Goal: Obtain resource: Download file/media

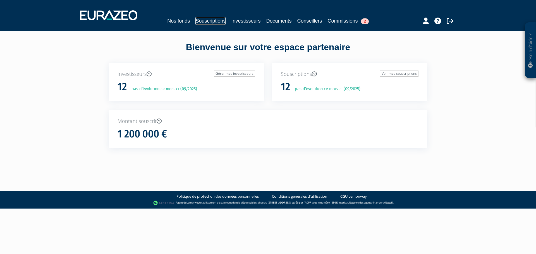
click at [206, 23] on link "Souscriptions" at bounding box center [210, 21] width 30 height 8
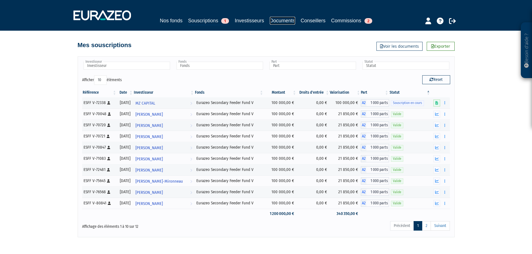
click at [282, 18] on link "Documents" at bounding box center [282, 21] width 25 height 8
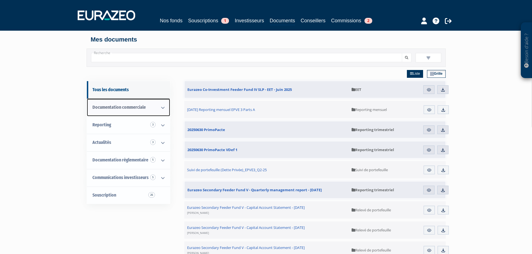
click at [161, 109] on icon at bounding box center [162, 107] width 15 height 17
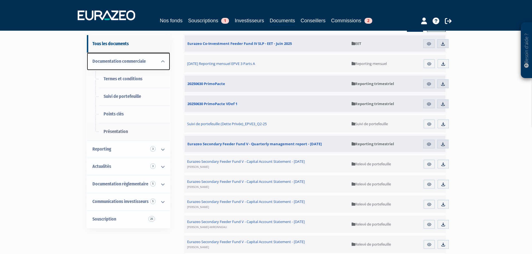
scroll to position [56, 0]
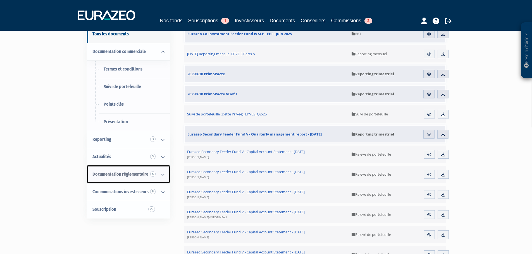
click at [163, 173] on icon at bounding box center [162, 174] width 15 height 17
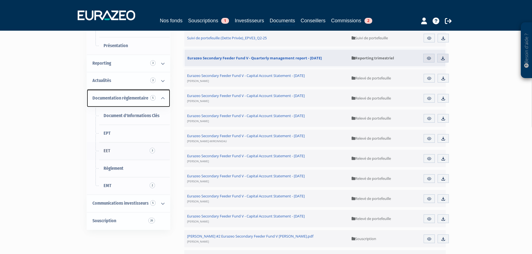
scroll to position [167, 0]
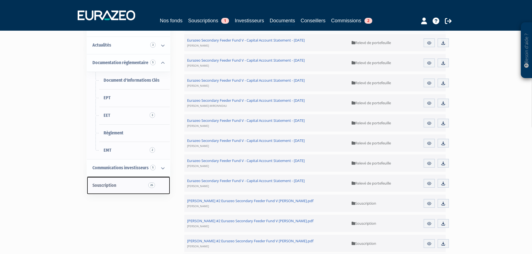
click at [141, 187] on link "Souscription 26" at bounding box center [128, 186] width 83 height 18
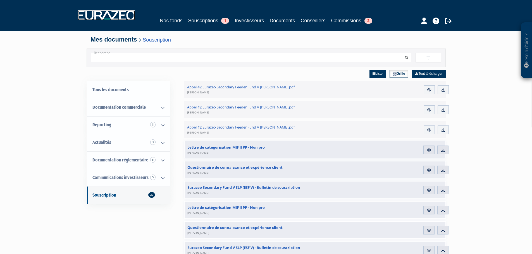
click at [122, 17] on img at bounding box center [106, 15] width 57 height 10
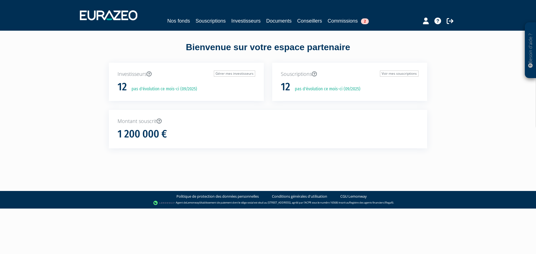
click at [131, 76] on p "Investisseurs Gérer mes investisseurs" at bounding box center [186, 74] width 138 height 7
click at [239, 19] on link "Investisseurs" at bounding box center [245, 21] width 29 height 8
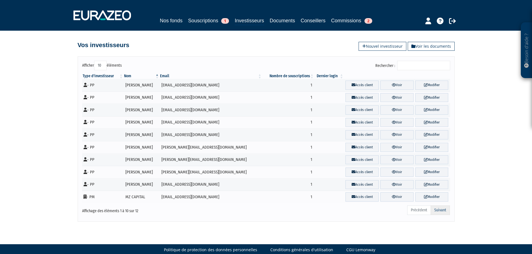
click at [442, 211] on link "Suivant" at bounding box center [439, 210] width 19 height 9
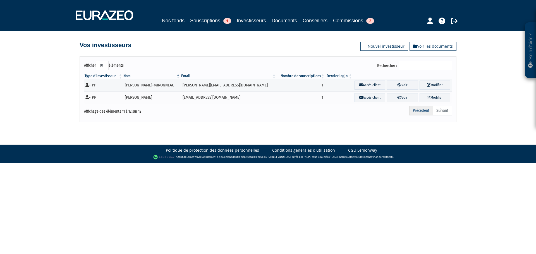
click at [421, 110] on link "Précédent" at bounding box center [421, 110] width 24 height 9
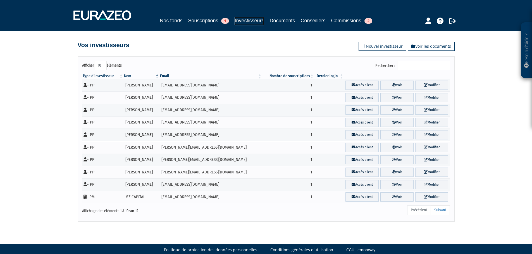
click at [250, 20] on link "Investisseurs" at bounding box center [248, 21] width 29 height 9
click at [284, 21] on link "Documents" at bounding box center [282, 21] width 25 height 8
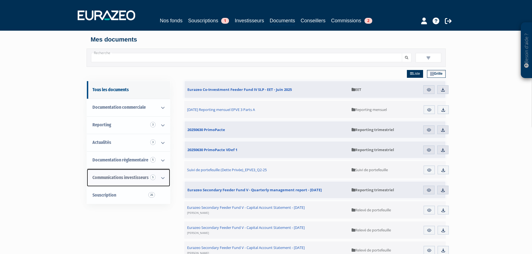
click at [160, 178] on icon at bounding box center [162, 177] width 15 height 17
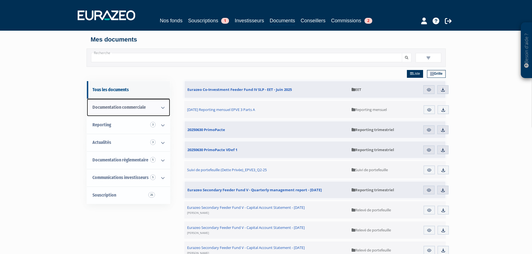
click at [160, 106] on icon at bounding box center [162, 107] width 15 height 17
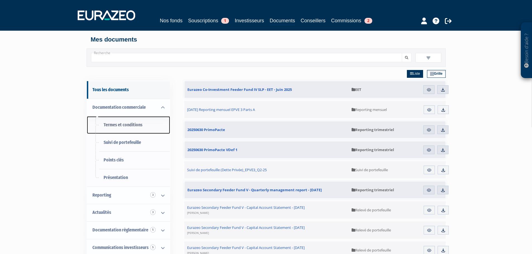
click at [113, 127] on span "Termes et conditions" at bounding box center [123, 124] width 39 height 5
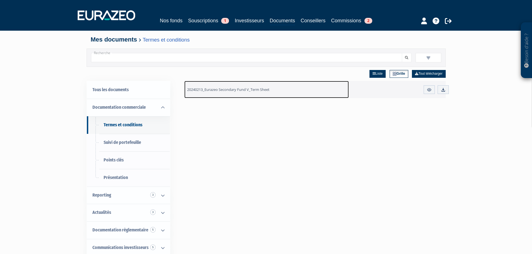
click at [217, 91] on span "20240213_Eurazeo Secondary Fund V_Term Sheet" at bounding box center [228, 89] width 82 height 5
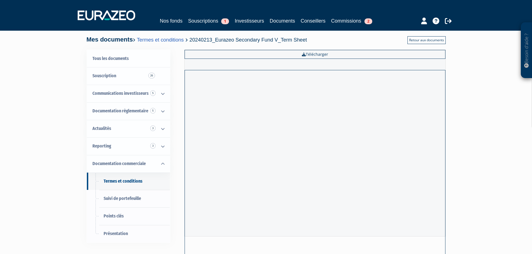
click at [423, 39] on link "Retour aux documents" at bounding box center [426, 40] width 38 height 8
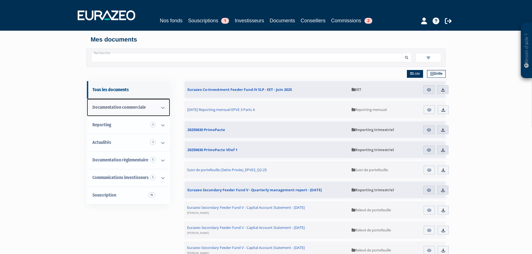
click at [163, 110] on icon at bounding box center [162, 107] width 15 height 17
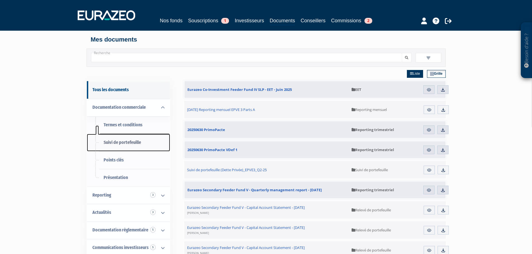
click at [121, 143] on span "Suivi de portefeuille" at bounding box center [122, 142] width 37 height 5
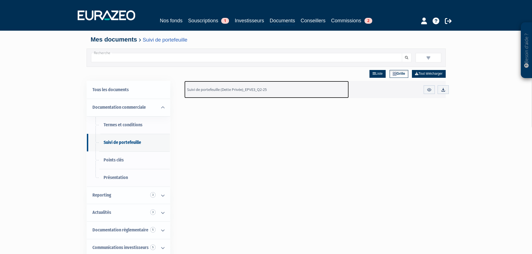
click at [237, 90] on span "Suivi de portefeuille (Dette Privée)_EPVE3_Q2-25" at bounding box center [227, 89] width 80 height 5
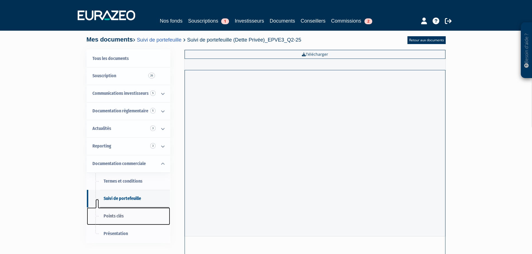
click at [110, 218] on span "Points clés" at bounding box center [114, 215] width 20 height 5
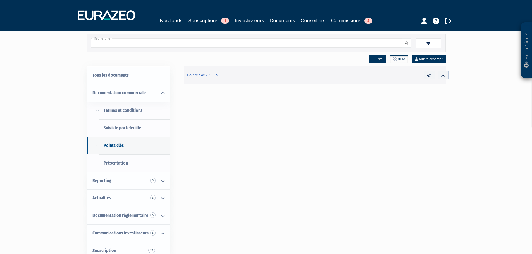
scroll to position [28, 0]
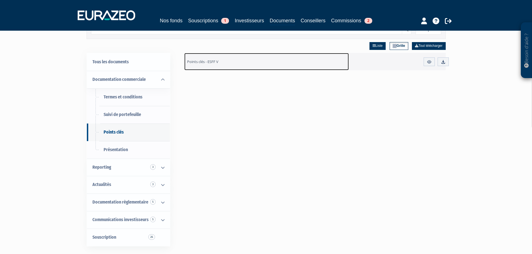
click at [208, 60] on span "Points clés - ESFF V" at bounding box center [202, 61] width 31 height 5
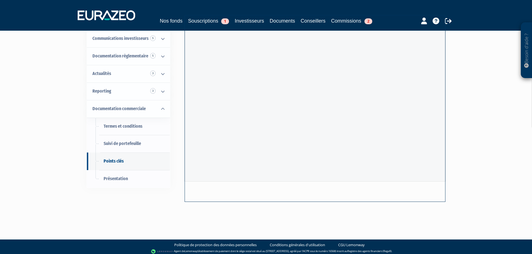
scroll to position [58, 0]
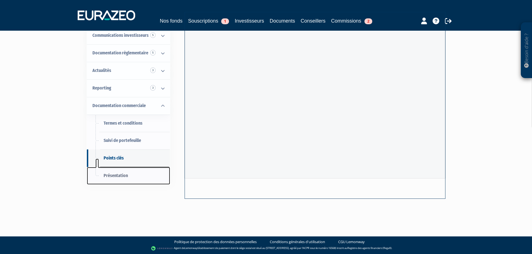
click at [119, 174] on span "Présentation" at bounding box center [116, 175] width 24 height 5
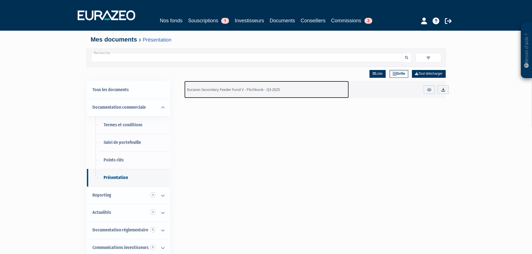
click at [237, 90] on span "Eurazeo Secondary Feeder Fund V - Pitchbook - Q3 2025" at bounding box center [233, 89] width 93 height 5
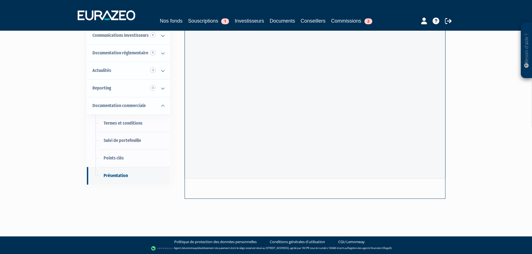
scroll to position [2, 0]
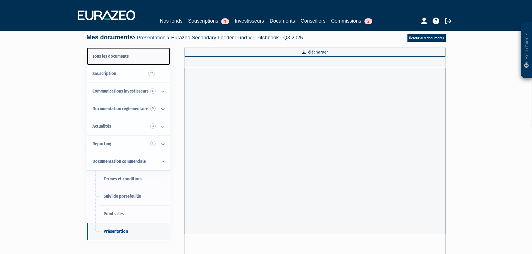
click at [106, 55] on link "Tous les documents" at bounding box center [128, 57] width 83 height 18
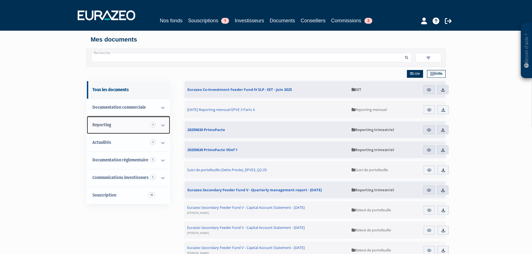
click at [163, 127] on icon at bounding box center [162, 125] width 15 height 17
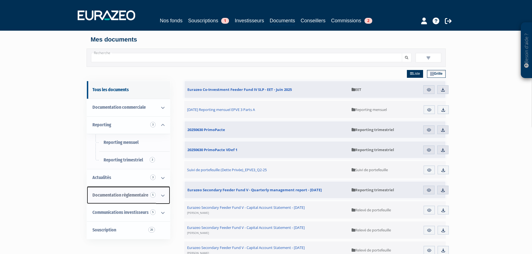
click at [164, 196] on icon at bounding box center [162, 195] width 15 height 17
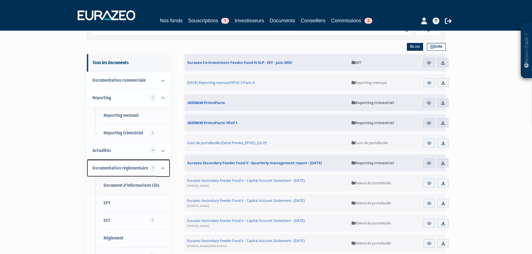
scroll to position [56, 0]
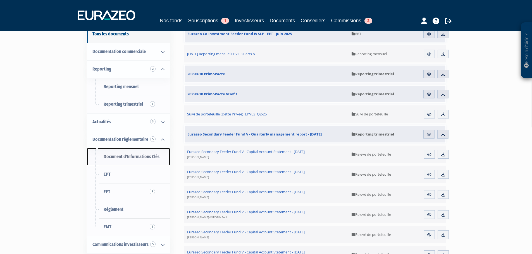
click at [136, 155] on span "Document d'Informations Clés" at bounding box center [132, 156] width 56 height 5
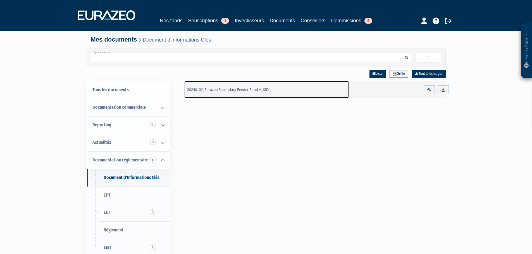
click at [250, 91] on span "20240102_Eurazeo Secondary Feeder Fund V_KID" at bounding box center [227, 89] width 81 height 5
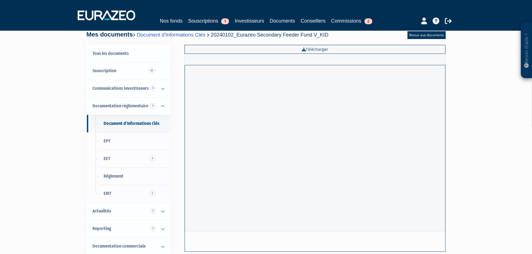
scroll to position [5, 0]
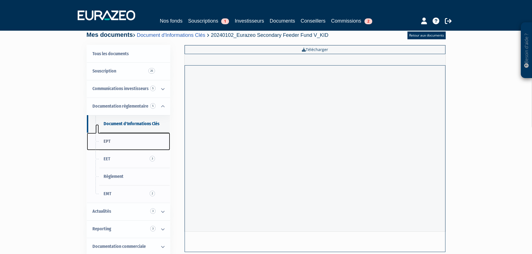
drag, startPoint x: 102, startPoint y: 146, endPoint x: 102, endPoint y: 142, distance: 3.9
click at [102, 146] on link "EPT" at bounding box center [128, 142] width 83 height 18
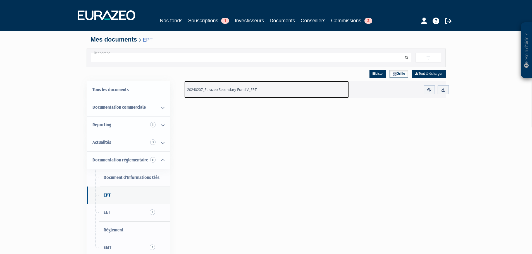
click at [244, 90] on span "20240207_Eurazeo Secondary Fund V_EPT" at bounding box center [221, 89] width 69 height 5
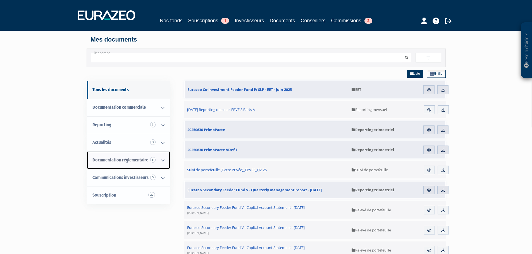
click at [162, 160] on icon at bounding box center [162, 160] width 15 height 17
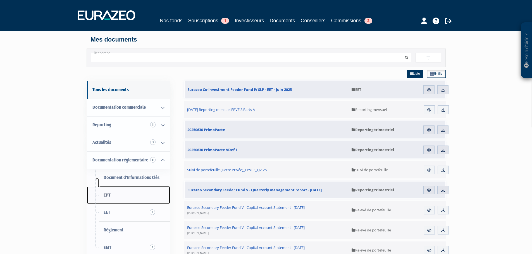
click at [104, 197] on span "EPT" at bounding box center [107, 195] width 7 height 5
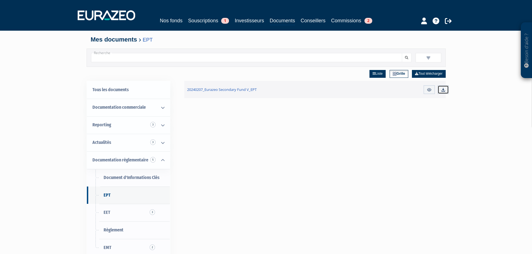
click at [443, 90] on img at bounding box center [442, 89] width 5 height 5
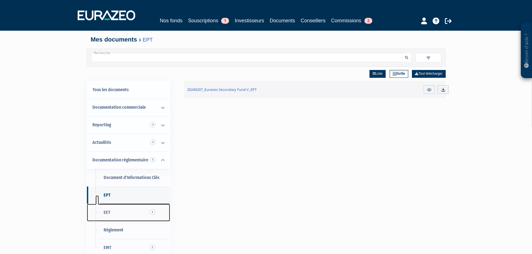
click at [106, 214] on span "EET 3" at bounding box center [107, 212] width 7 height 5
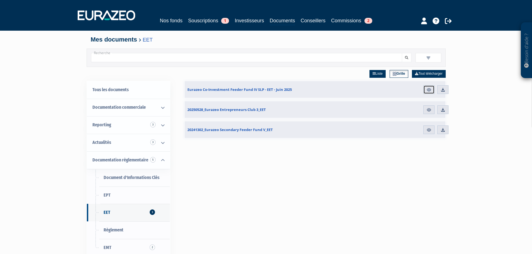
click at [428, 89] on img at bounding box center [428, 89] width 5 height 5
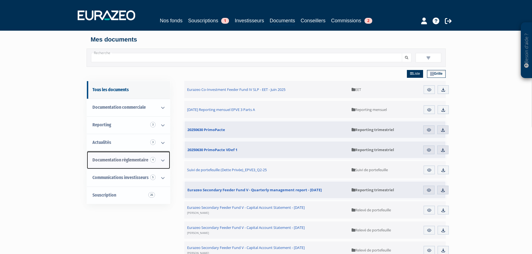
click at [162, 161] on icon at bounding box center [162, 160] width 15 height 17
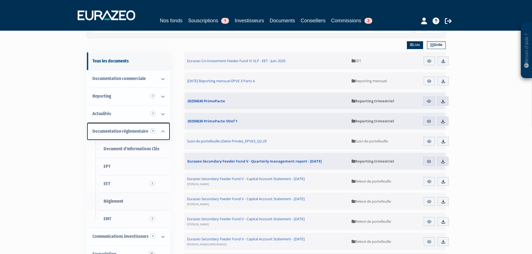
scroll to position [56, 0]
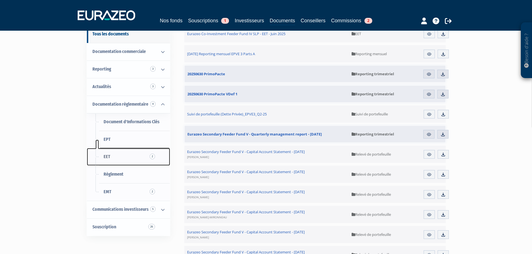
click at [151, 157] on span "2" at bounding box center [152, 157] width 5 height 6
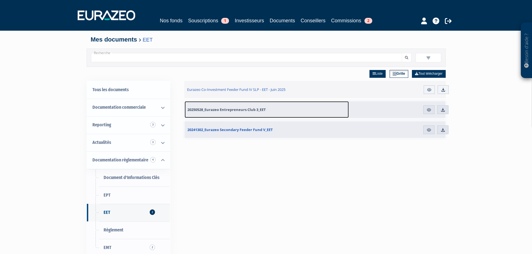
click at [212, 109] on span "20250528_Eurazeo Entrepreneurs Club 3_EET" at bounding box center [226, 109] width 78 height 5
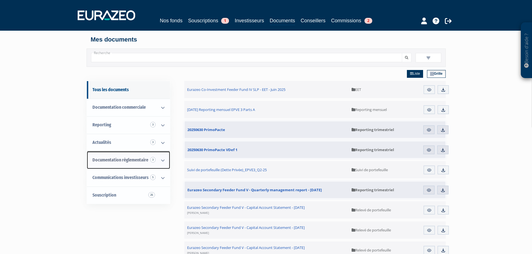
click at [134, 163] on link "Documentation règlementaire 3" at bounding box center [128, 161] width 83 height 18
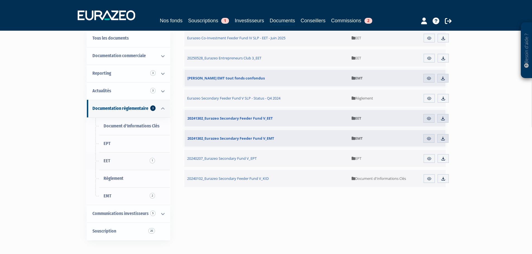
scroll to position [56, 0]
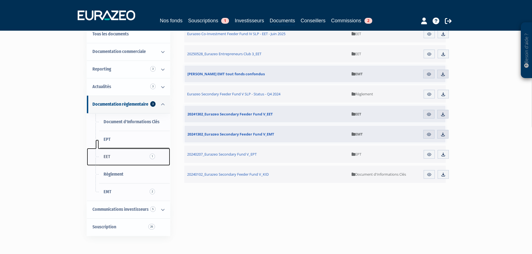
click at [106, 154] on span "EET 1" at bounding box center [107, 156] width 7 height 5
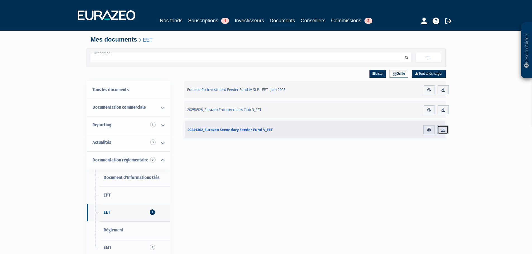
click at [446, 128] on link "Télécharger" at bounding box center [442, 130] width 11 height 9
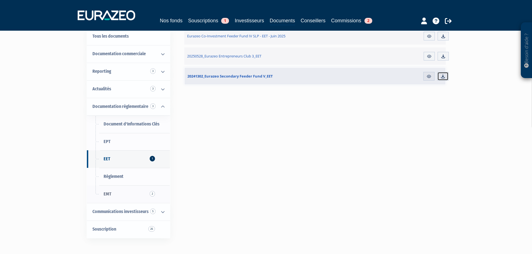
scroll to position [56, 0]
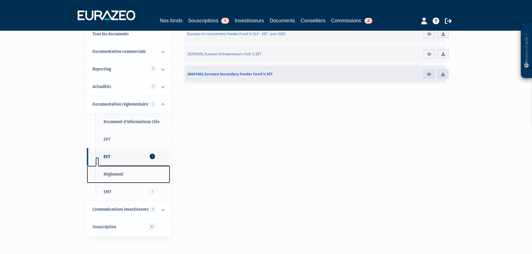
click at [117, 174] on span "Règlement" at bounding box center [114, 174] width 20 height 5
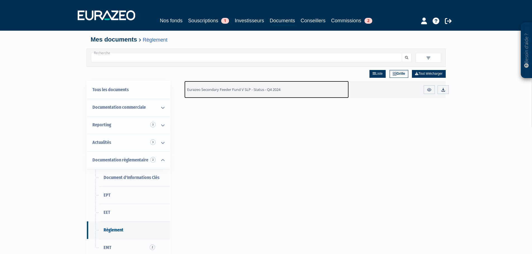
click at [239, 88] on span "Eurazeo Secondary Feeder Fund V SLP - Status - Q4 2024" at bounding box center [233, 89] width 93 height 5
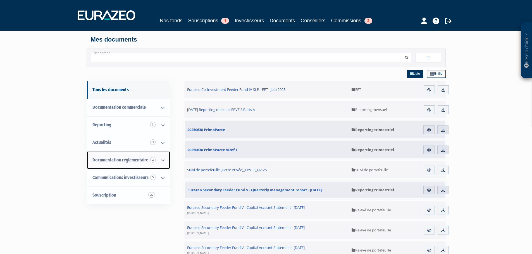
click at [161, 160] on icon at bounding box center [162, 160] width 15 height 17
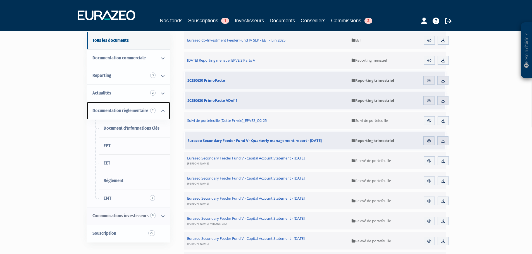
scroll to position [56, 0]
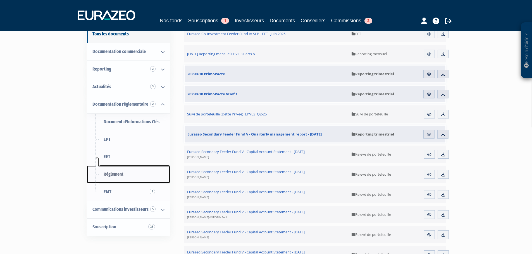
click at [112, 174] on span "Règlement" at bounding box center [114, 174] width 20 height 5
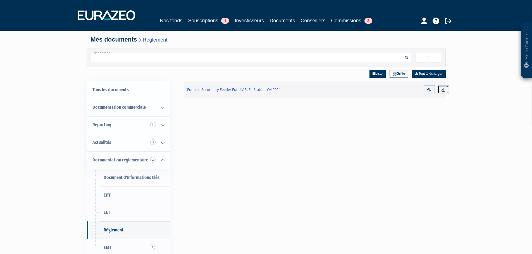
click at [442, 87] on img at bounding box center [442, 89] width 5 height 5
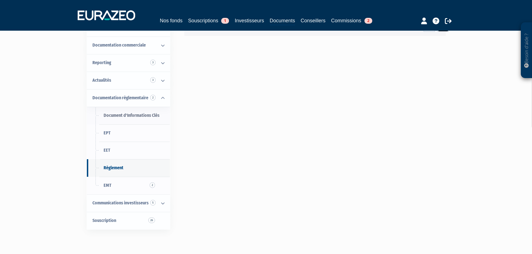
scroll to position [84, 0]
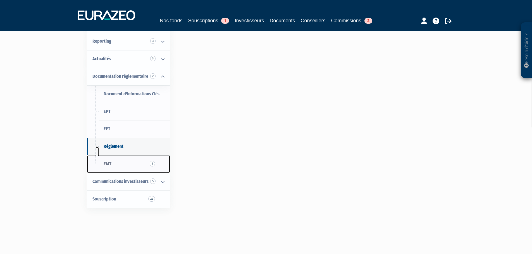
click at [107, 163] on span "EMT 2" at bounding box center [108, 163] width 8 height 5
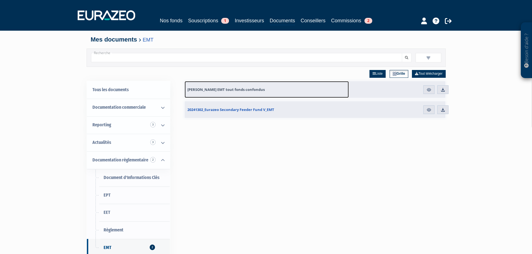
click at [224, 88] on span "[PERSON_NAME] EMT tout fonds confondus" at bounding box center [225, 89] width 77 height 5
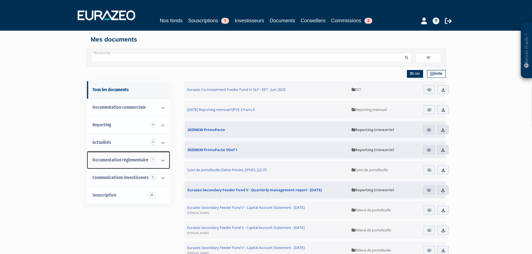
click at [164, 157] on icon at bounding box center [162, 160] width 15 height 17
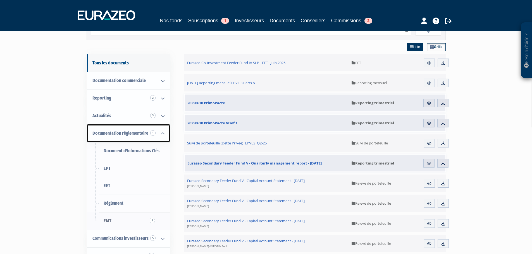
scroll to position [56, 0]
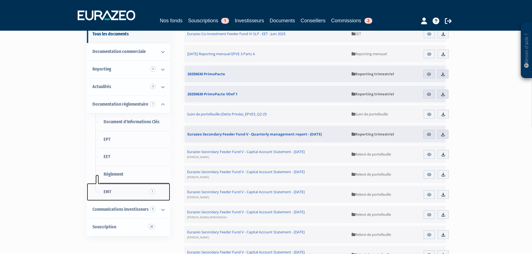
click at [104, 193] on span "EMT 1" at bounding box center [108, 191] width 8 height 5
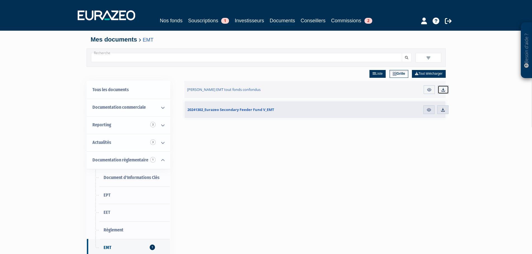
click at [445, 89] on img at bounding box center [442, 89] width 5 height 5
click at [439, 112] on link "Télécharger" at bounding box center [442, 109] width 11 height 9
click at [348, 164] on div "Liste Grille Tout télécharger Fichier EMT tout fonds confondus Aperçu Télécharg…" at bounding box center [314, 194] width 261 height 254
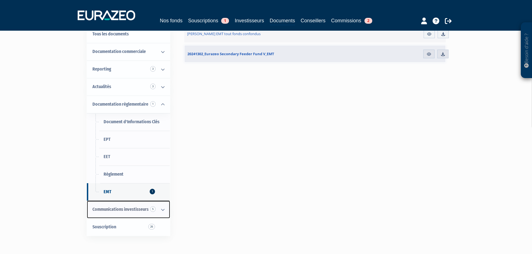
click at [143, 210] on span "Communications investisseurs 5" at bounding box center [120, 209] width 56 height 5
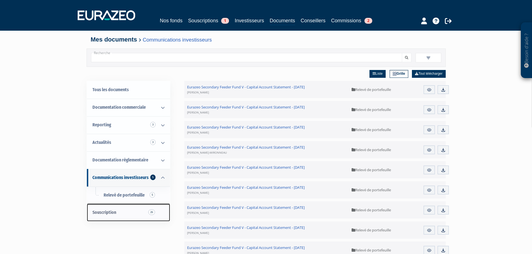
click at [124, 215] on link "Souscription 26" at bounding box center [128, 213] width 83 height 18
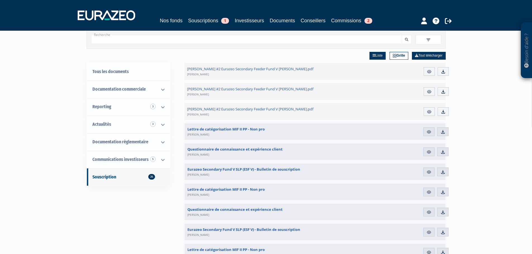
scroll to position [28, 0]
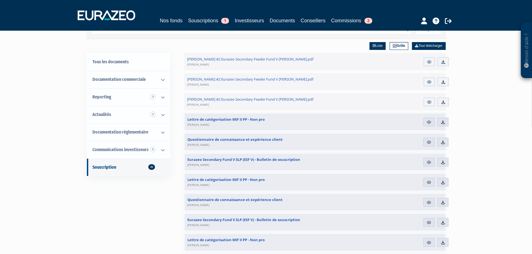
click at [423, 141] on div "Aperçu Télécharger" at bounding box center [435, 142] width 31 height 17
click at [426, 141] on link "Aperçu" at bounding box center [428, 142] width 11 height 9
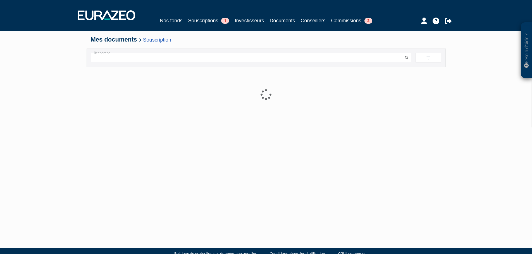
scroll to position [12, 0]
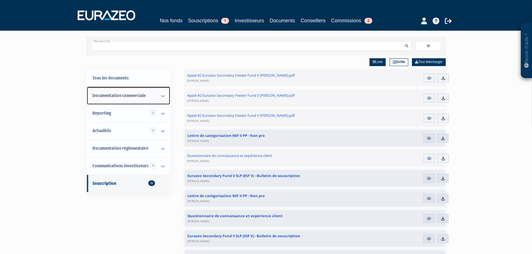
click at [121, 95] on span "Documentation commerciale" at bounding box center [118, 95] width 53 height 5
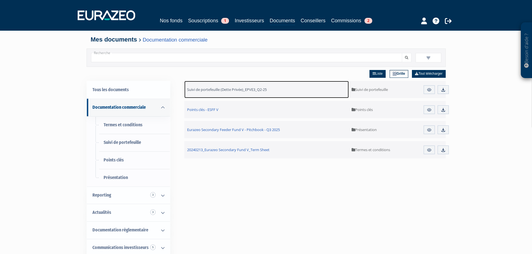
click at [246, 92] on span "Suivi de portefeuille (Dette Privée)_EPVE3_Q2-25" at bounding box center [227, 89] width 80 height 5
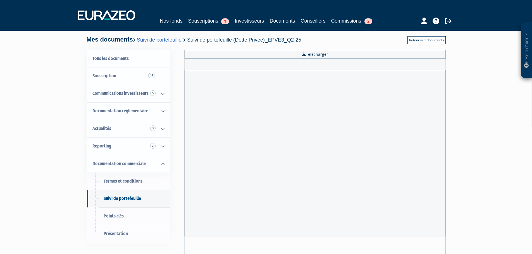
click at [422, 42] on link "Retour aux documents" at bounding box center [426, 40] width 38 height 8
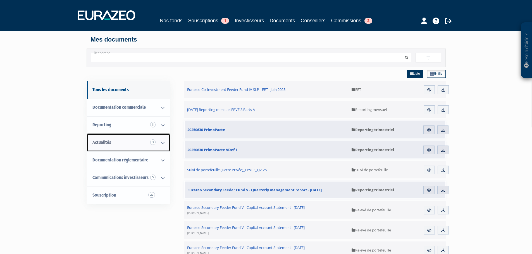
click at [108, 142] on span "Actualités 3" at bounding box center [101, 142] width 19 height 5
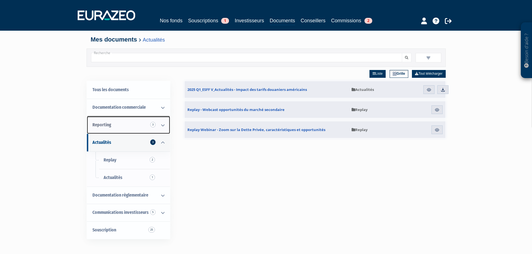
click at [162, 124] on icon at bounding box center [162, 125] width 15 height 17
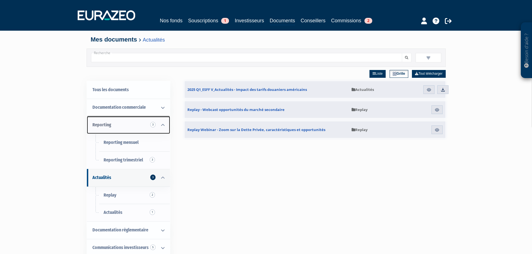
click at [162, 121] on icon at bounding box center [162, 125] width 15 height 17
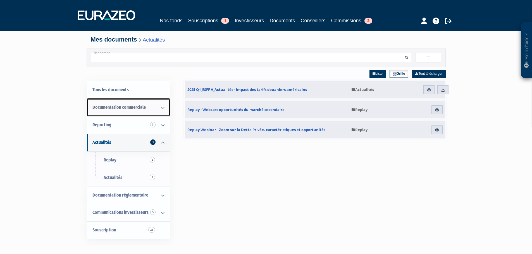
click at [164, 110] on icon at bounding box center [162, 107] width 15 height 17
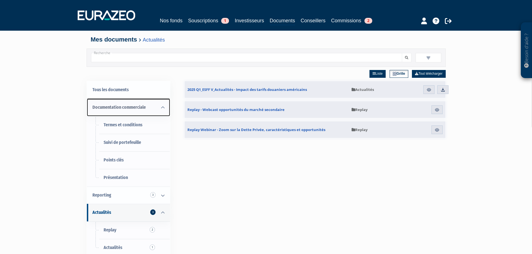
click at [164, 104] on icon at bounding box center [162, 107] width 15 height 17
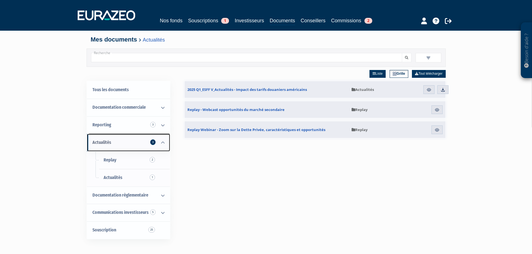
click at [161, 142] on icon at bounding box center [162, 142] width 15 height 17
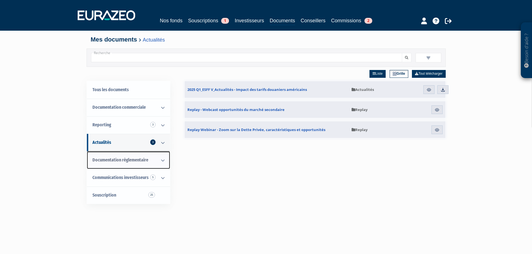
click at [164, 159] on icon at bounding box center [162, 160] width 15 height 17
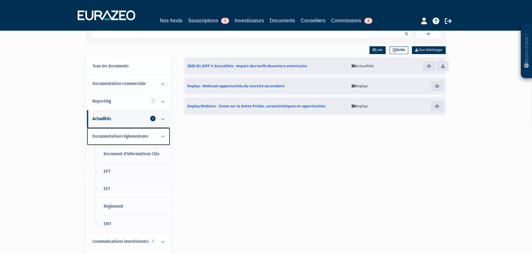
scroll to position [56, 0]
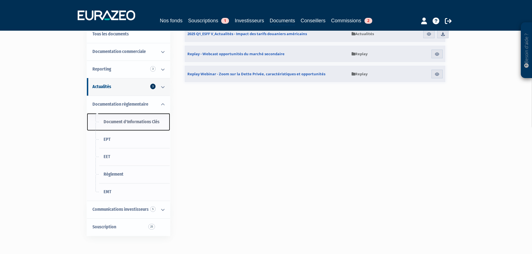
click at [106, 123] on span "Document d'Informations Clés" at bounding box center [132, 121] width 56 height 5
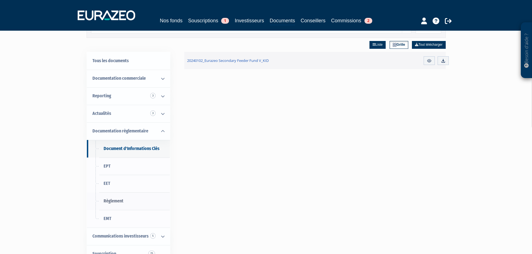
scroll to position [56, 0]
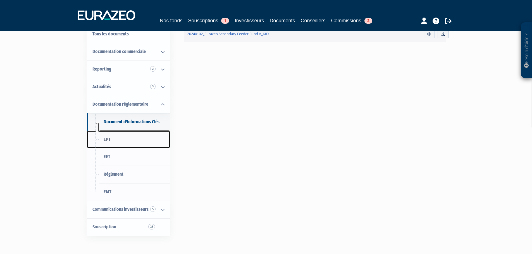
click at [108, 139] on span "EPT" at bounding box center [107, 139] width 7 height 5
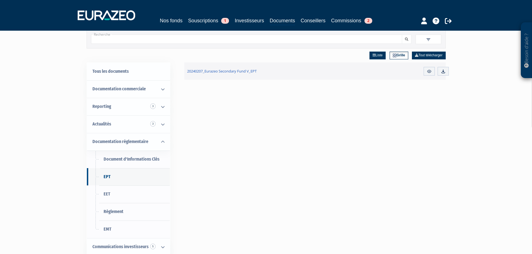
scroll to position [28, 0]
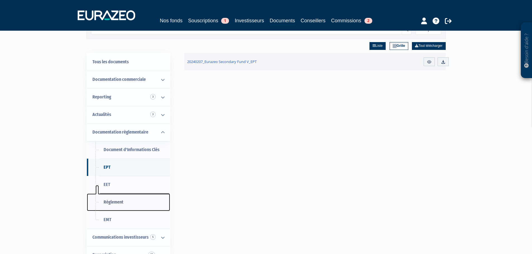
click at [112, 203] on span "Règlement" at bounding box center [114, 202] width 20 height 5
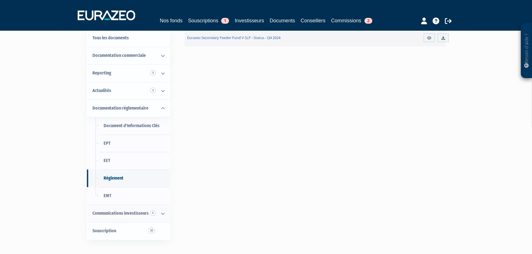
scroll to position [56, 0]
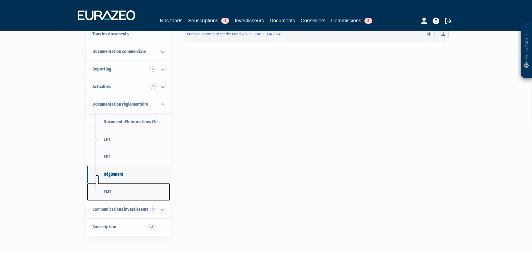
click at [109, 191] on span "EMT" at bounding box center [108, 191] width 8 height 5
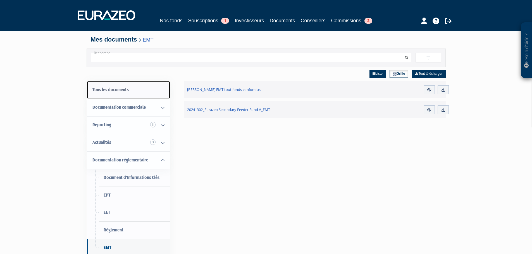
click at [112, 91] on link "Tous les documents" at bounding box center [128, 90] width 83 height 18
